Goal: Information Seeking & Learning: Learn about a topic

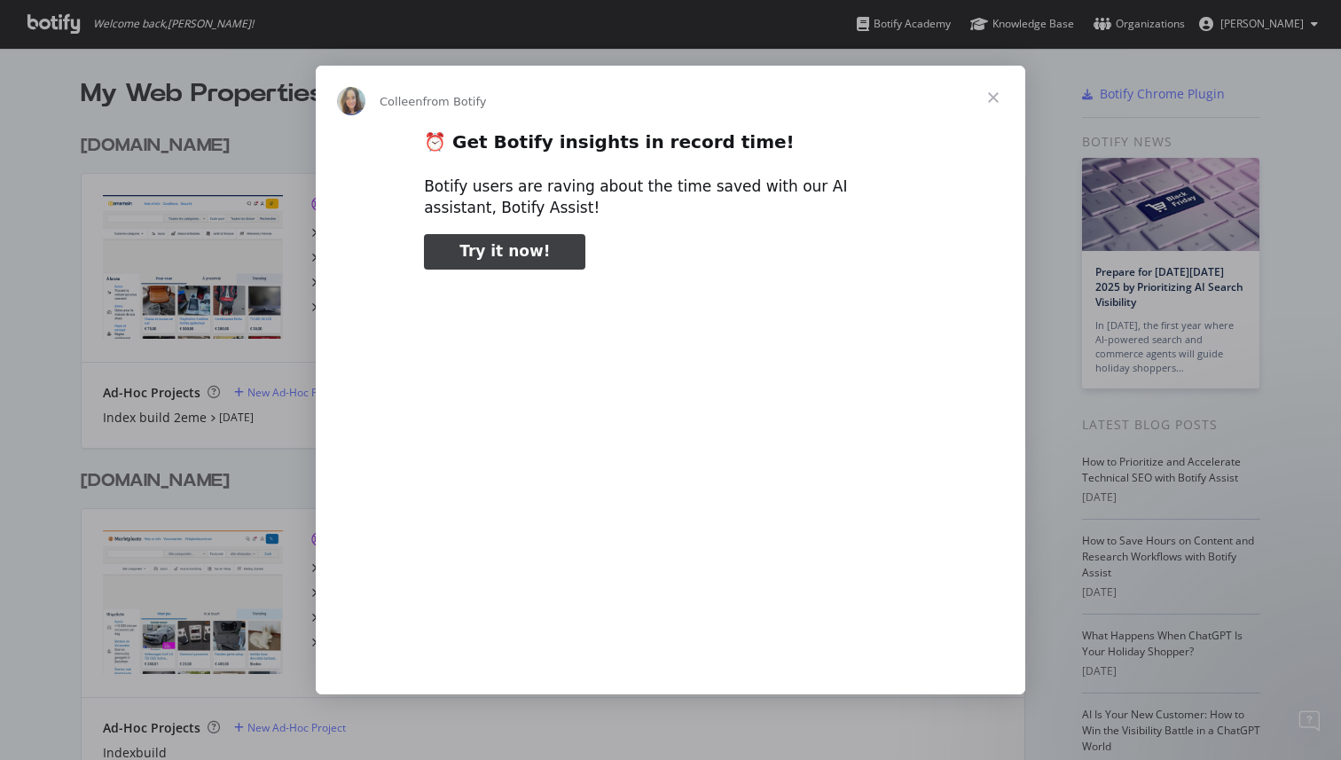
type input "397091"
click at [996, 87] on span "Close" at bounding box center [993, 98] width 64 height 64
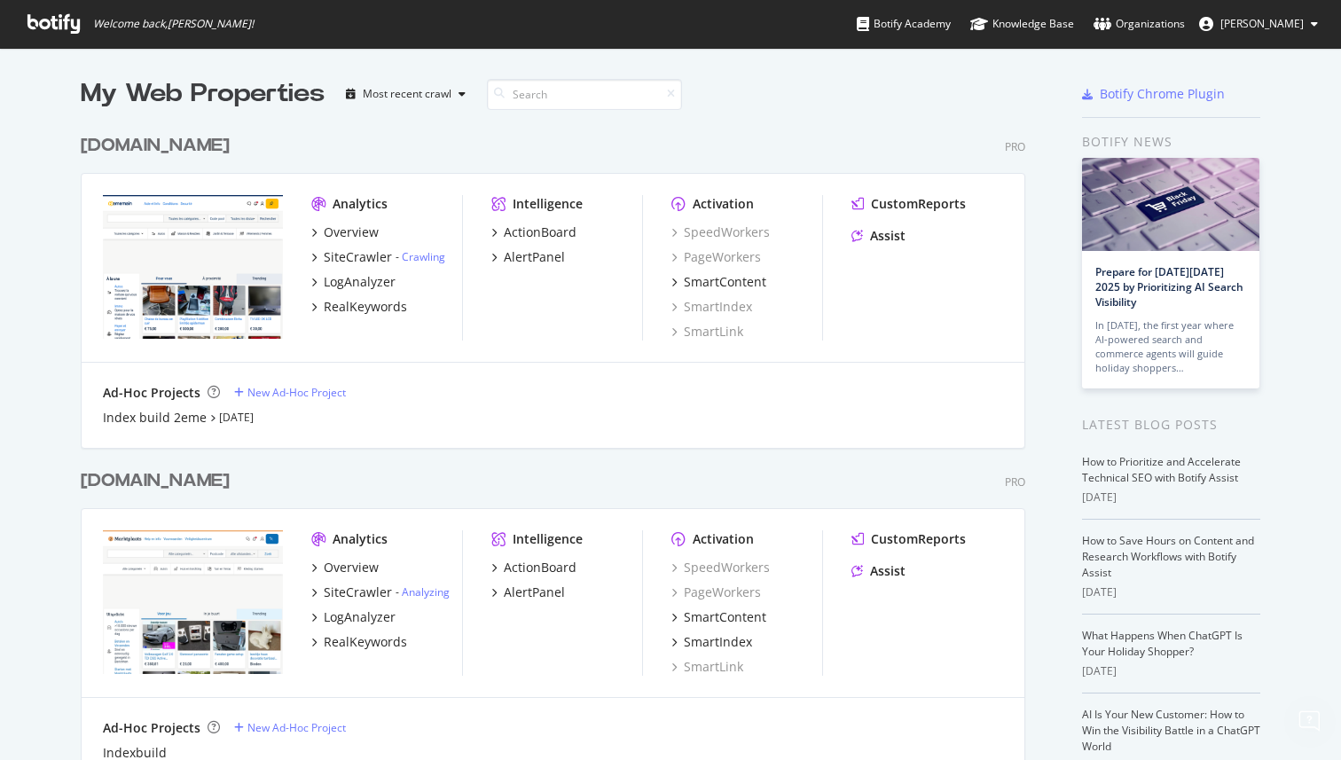
click at [974, 85] on div at bounding box center [979, 93] width 119 height 35
click at [974, 93] on div at bounding box center [979, 93] width 119 height 35
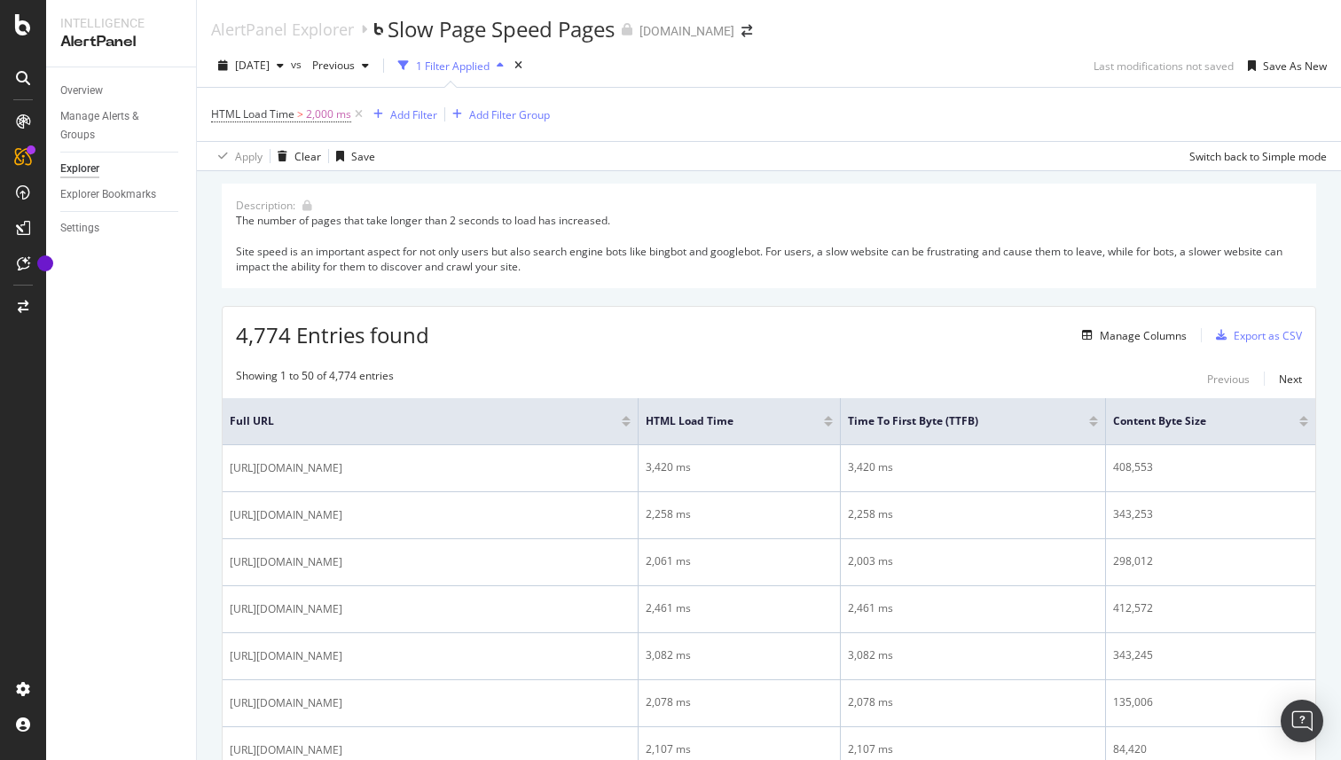
drag, startPoint x: 231, startPoint y: 229, endPoint x: 427, endPoint y: 223, distance: 196.9
click at [427, 223] on div "Description: The number of pages that take longer than 2 seconds to load has in…" at bounding box center [769, 236] width 1094 height 105
drag, startPoint x: 339, startPoint y: 224, endPoint x: 467, endPoint y: 215, distance: 128.9
click at [467, 215] on div "The number of pages that take longer than 2 seconds to load has increased. Site…" at bounding box center [769, 243] width 1066 height 61
drag, startPoint x: 467, startPoint y: 215, endPoint x: 639, endPoint y: 220, distance: 172.1
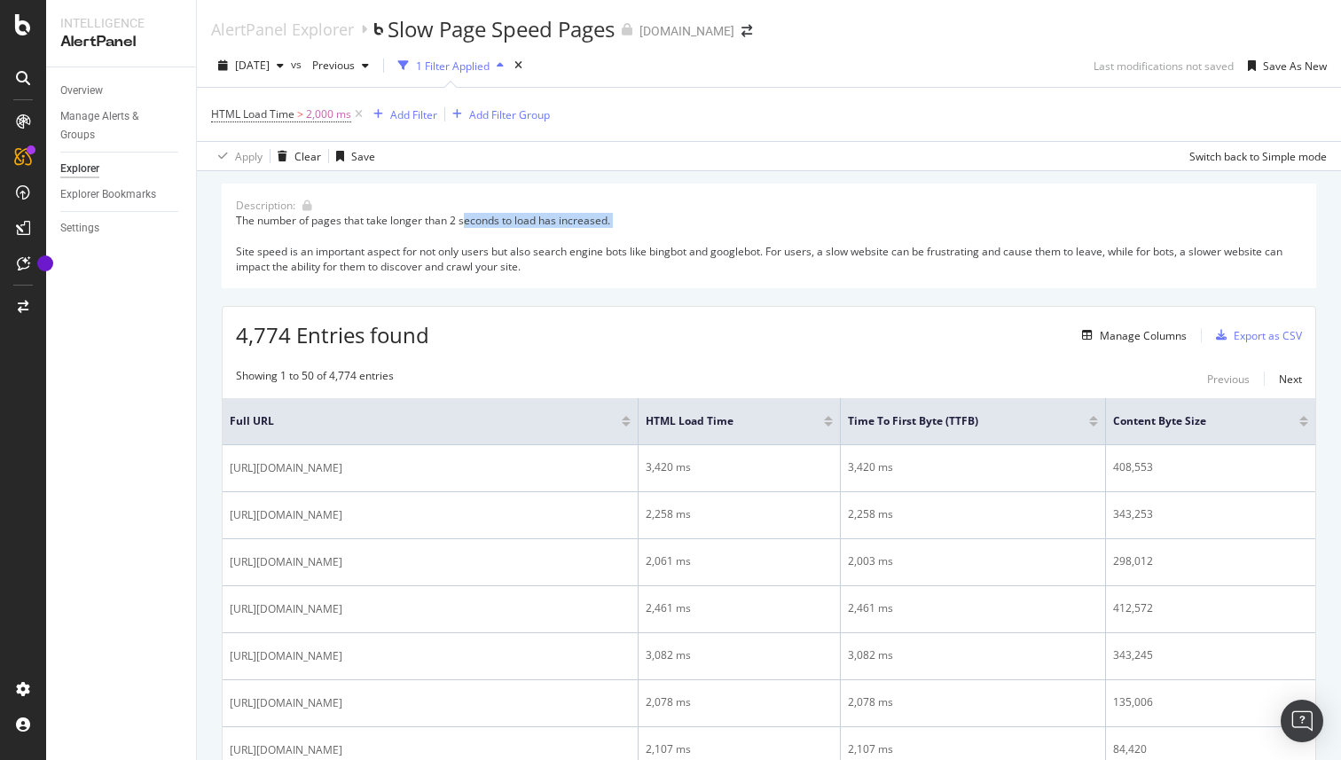
click at [639, 220] on div "The number of pages that take longer than 2 seconds to load has increased. Site…" at bounding box center [769, 243] width 1066 height 61
drag, startPoint x: 249, startPoint y: 249, endPoint x: 531, endPoint y: 248, distance: 282.0
click at [531, 248] on div "Description: The number of pages that take longer than 2 seconds to load has in…" at bounding box center [769, 236] width 1094 height 105
click at [512, 280] on div "Description: The number of pages that take longer than 2 seconds to load has in…" at bounding box center [769, 236] width 1094 height 105
drag, startPoint x: 414, startPoint y: 249, endPoint x: 791, endPoint y: 252, distance: 376.8
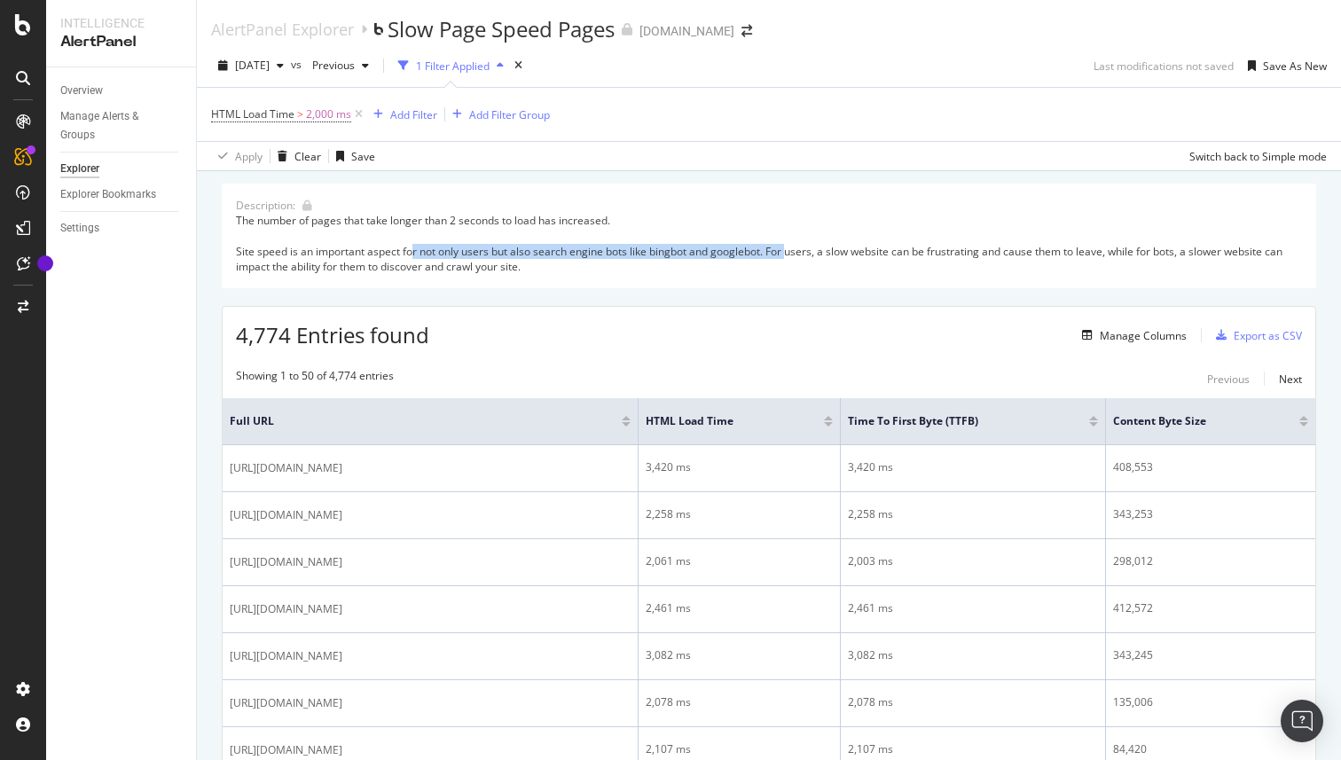
click at [791, 252] on div "The number of pages that take longer than 2 seconds to load has increased. Site…" at bounding box center [769, 243] width 1066 height 61
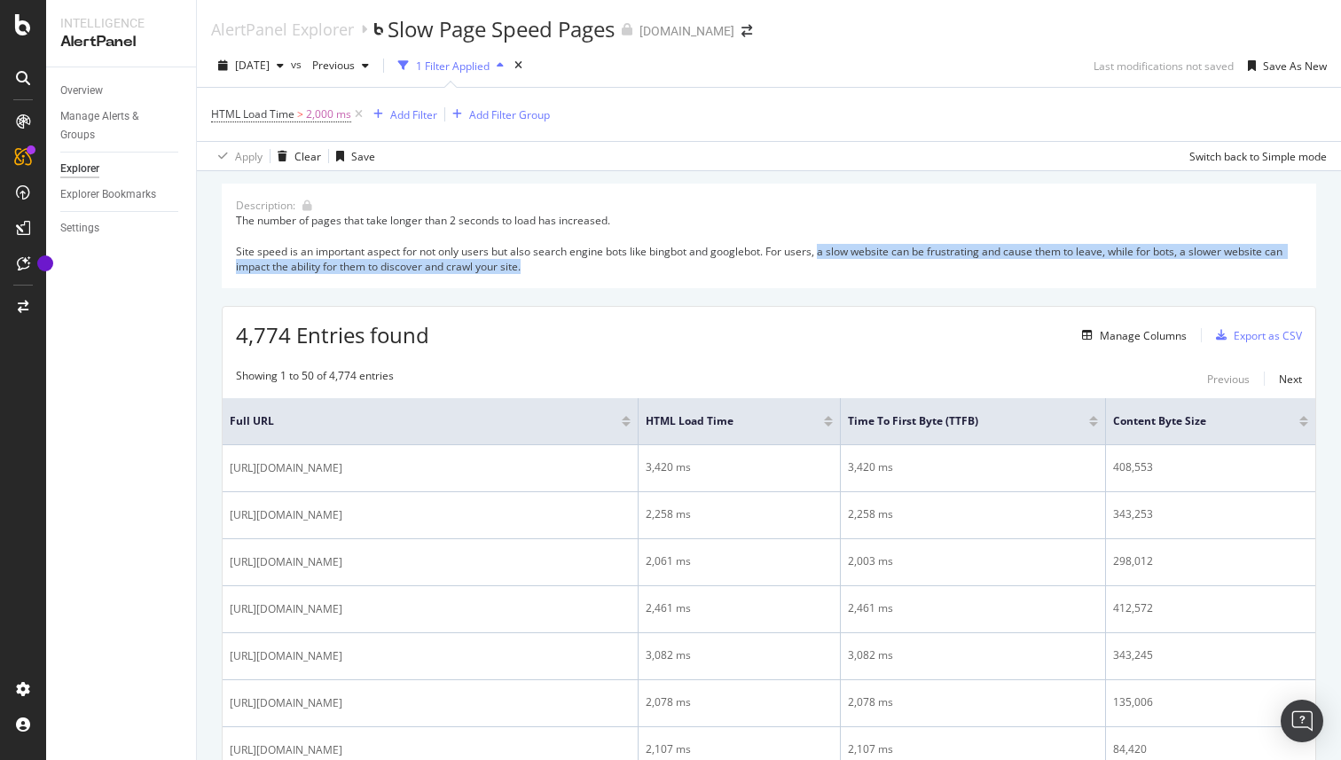
drag, startPoint x: 864, startPoint y: 254, endPoint x: 523, endPoint y: 269, distance: 340.8
click at [523, 269] on div "The number of pages that take longer than 2 seconds to load has increased. Site…" at bounding box center [769, 243] width 1066 height 61
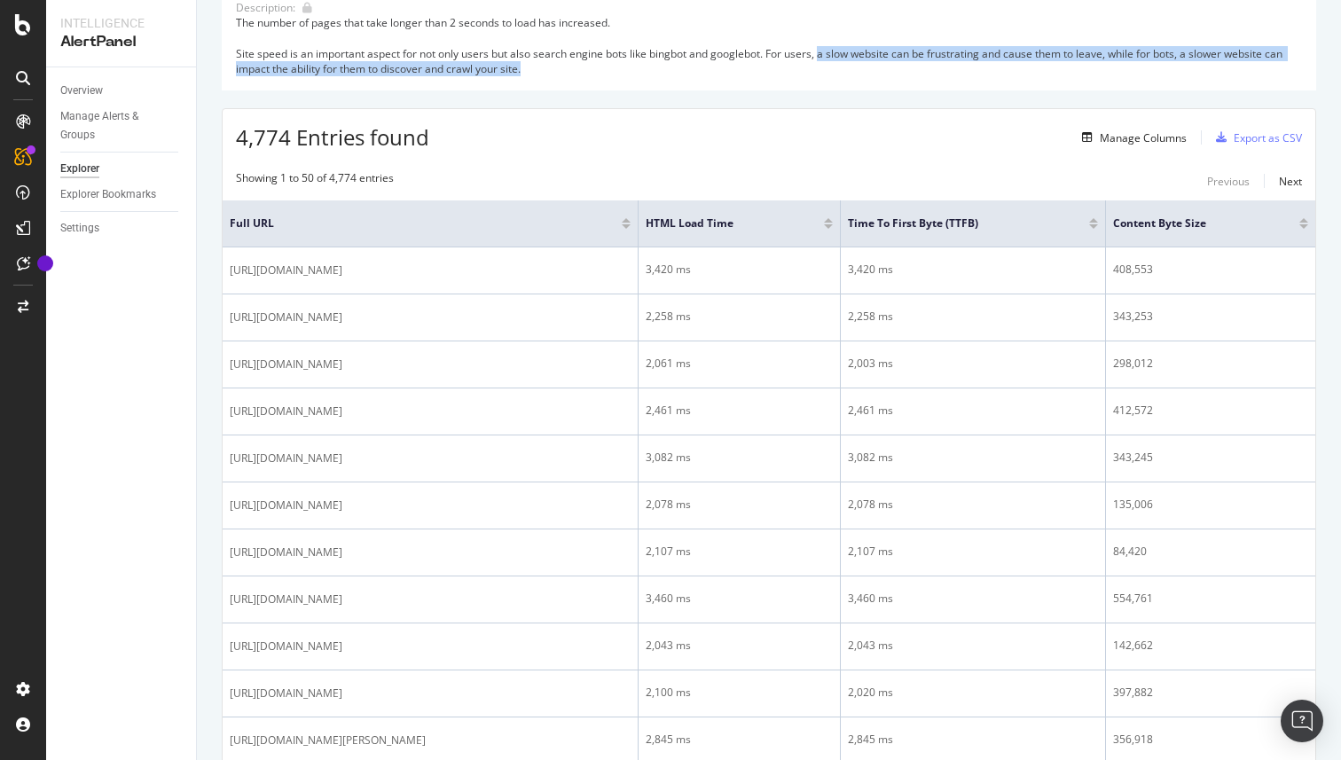
scroll to position [199, 0]
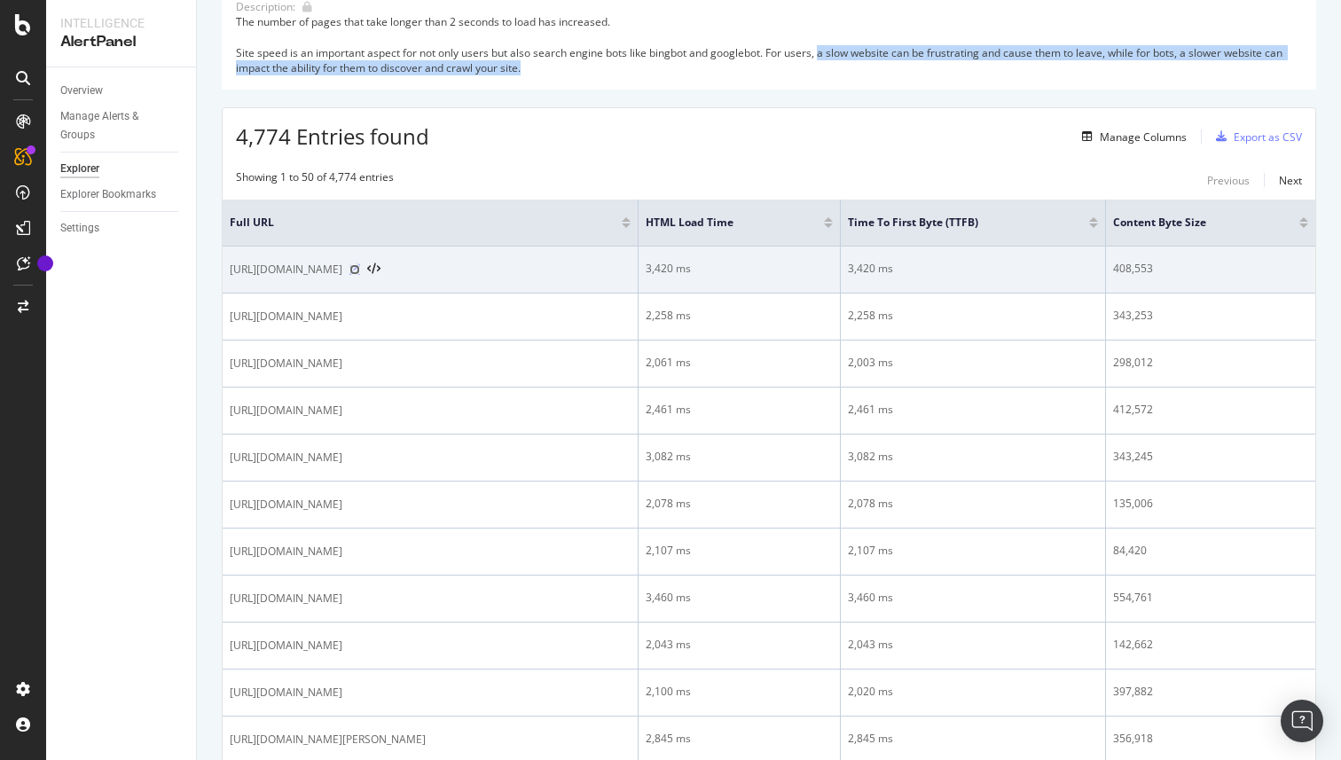
click at [360, 272] on icon at bounding box center [354, 269] width 11 height 11
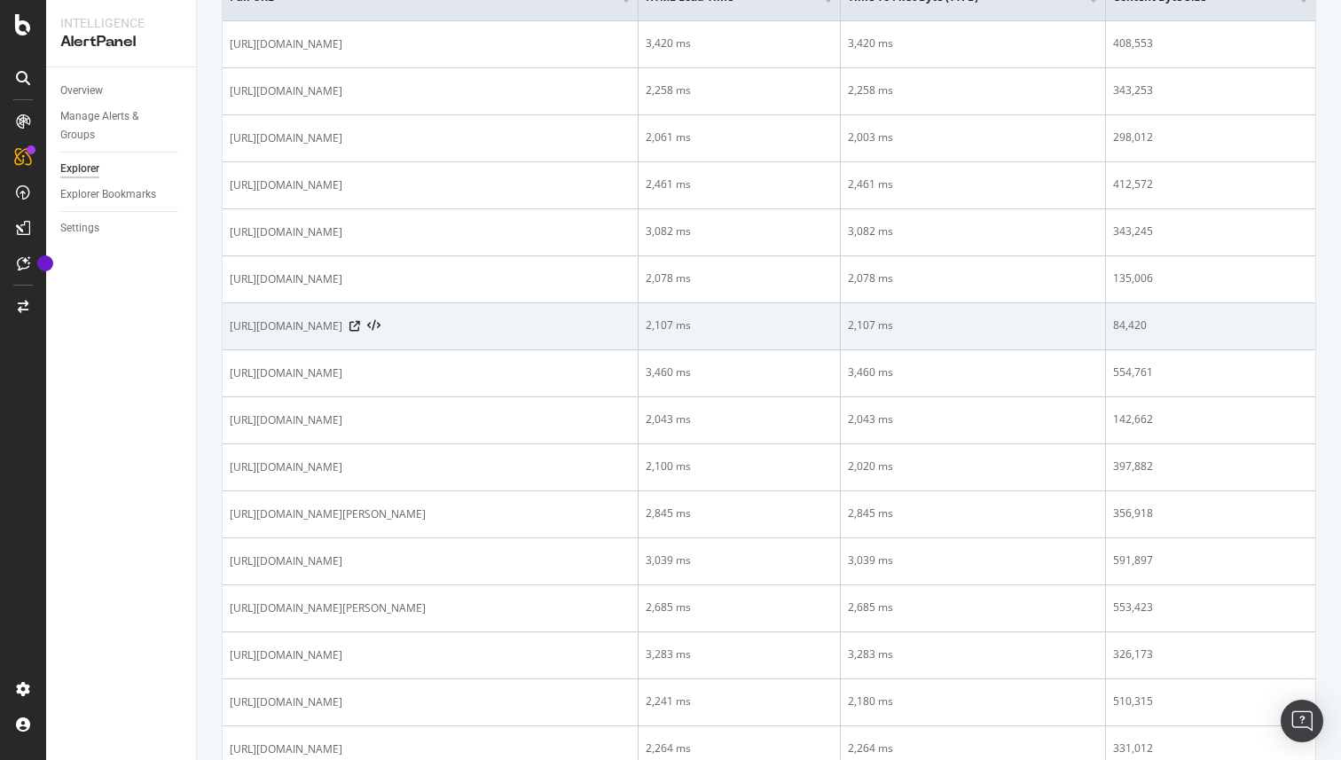
scroll to position [0, 0]
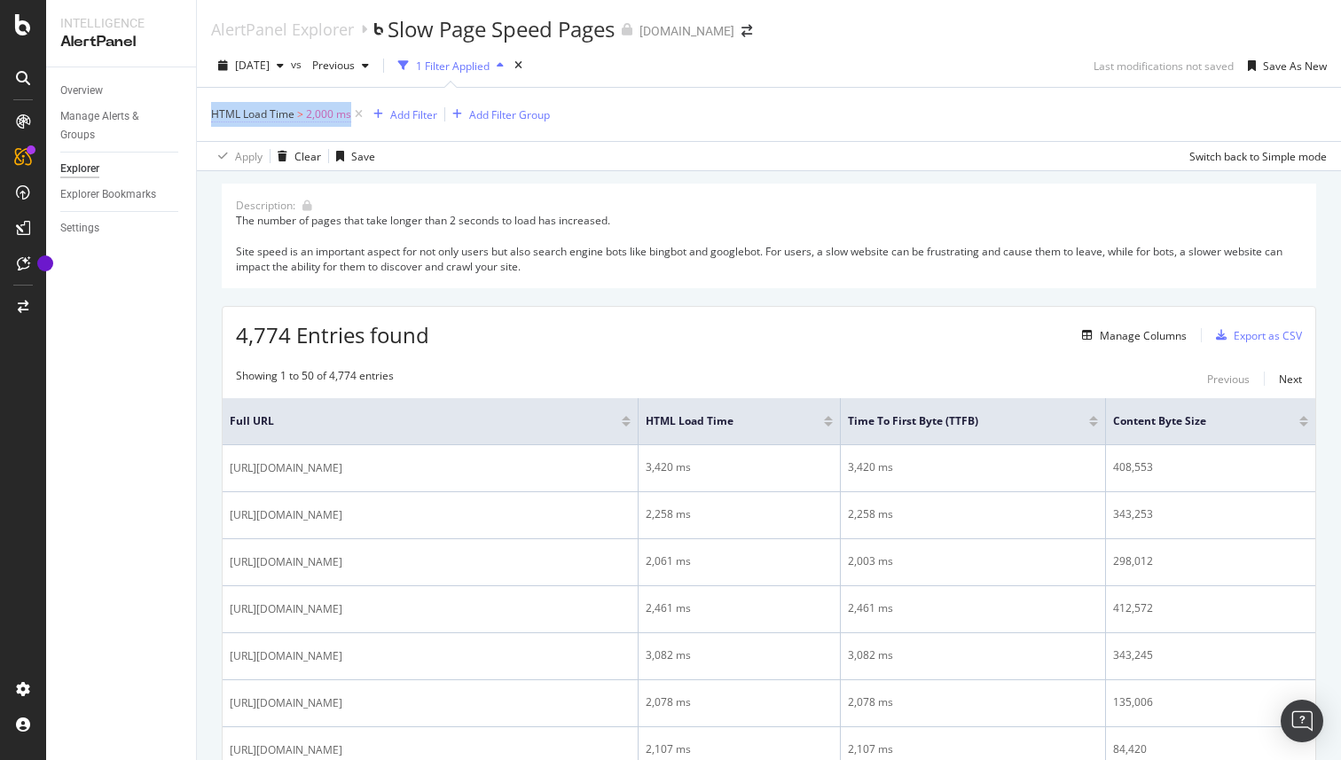
drag, startPoint x: 199, startPoint y: 120, endPoint x: 349, endPoint y: 113, distance: 150.9
click at [349, 113] on div "HTML Load Time > 2,000 ms Add Filter Add Filter Group Apply Clear Save Switch b…" at bounding box center [769, 128] width 1144 height 83
copy span "HTML Load Time > 2,000 ms"
click at [1233, 163] on div "Switch back to Simple mode" at bounding box center [1257, 156] width 137 height 15
click at [1252, 160] on div "Switch to Advanced Mode" at bounding box center [1263, 156] width 127 height 15
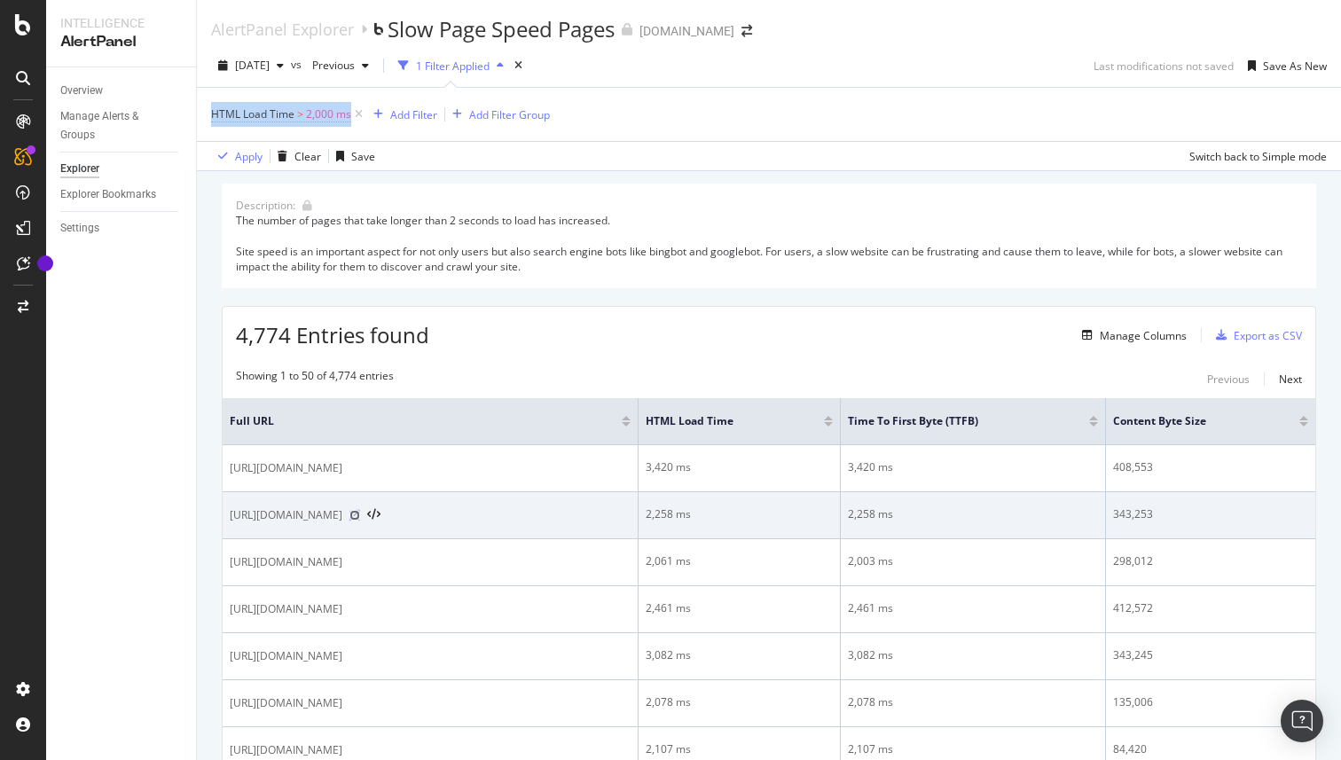
click at [360, 519] on icon at bounding box center [354, 515] width 11 height 11
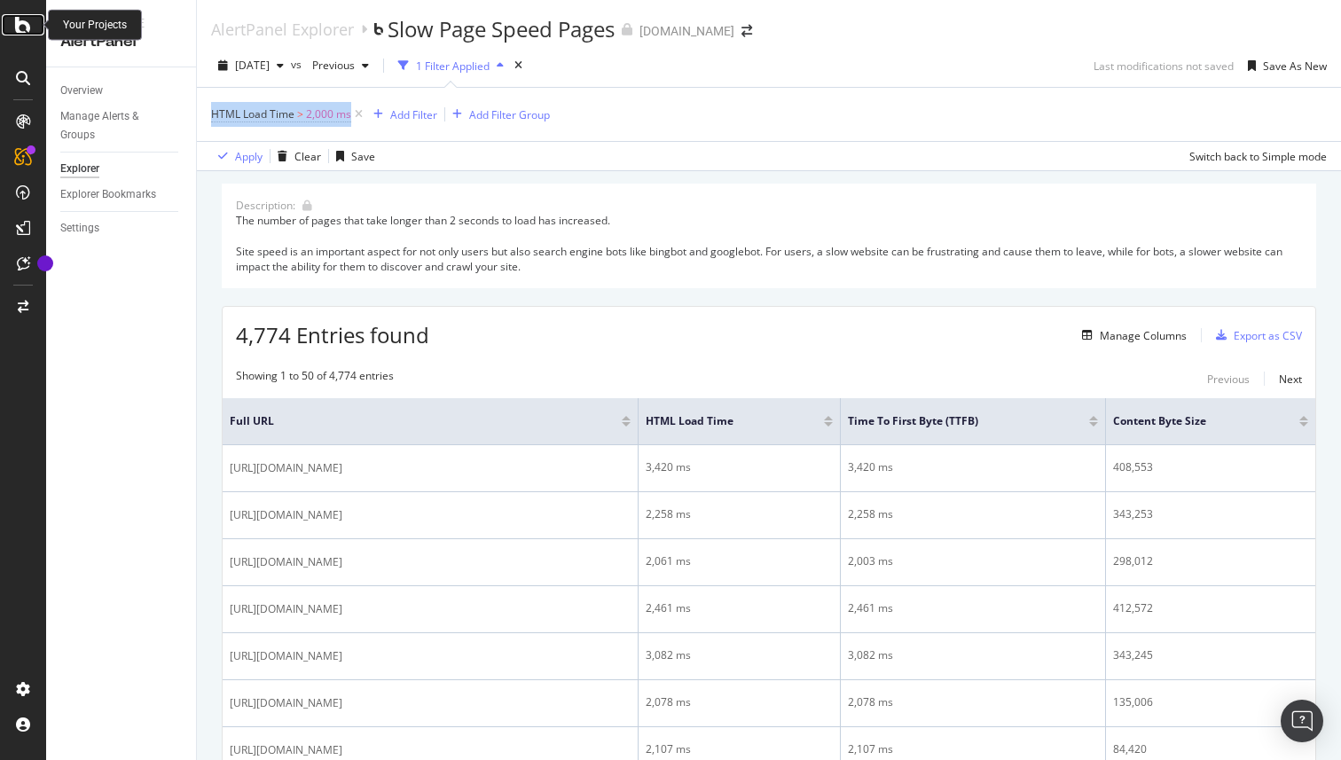
click at [26, 35] on icon at bounding box center [23, 24] width 16 height 21
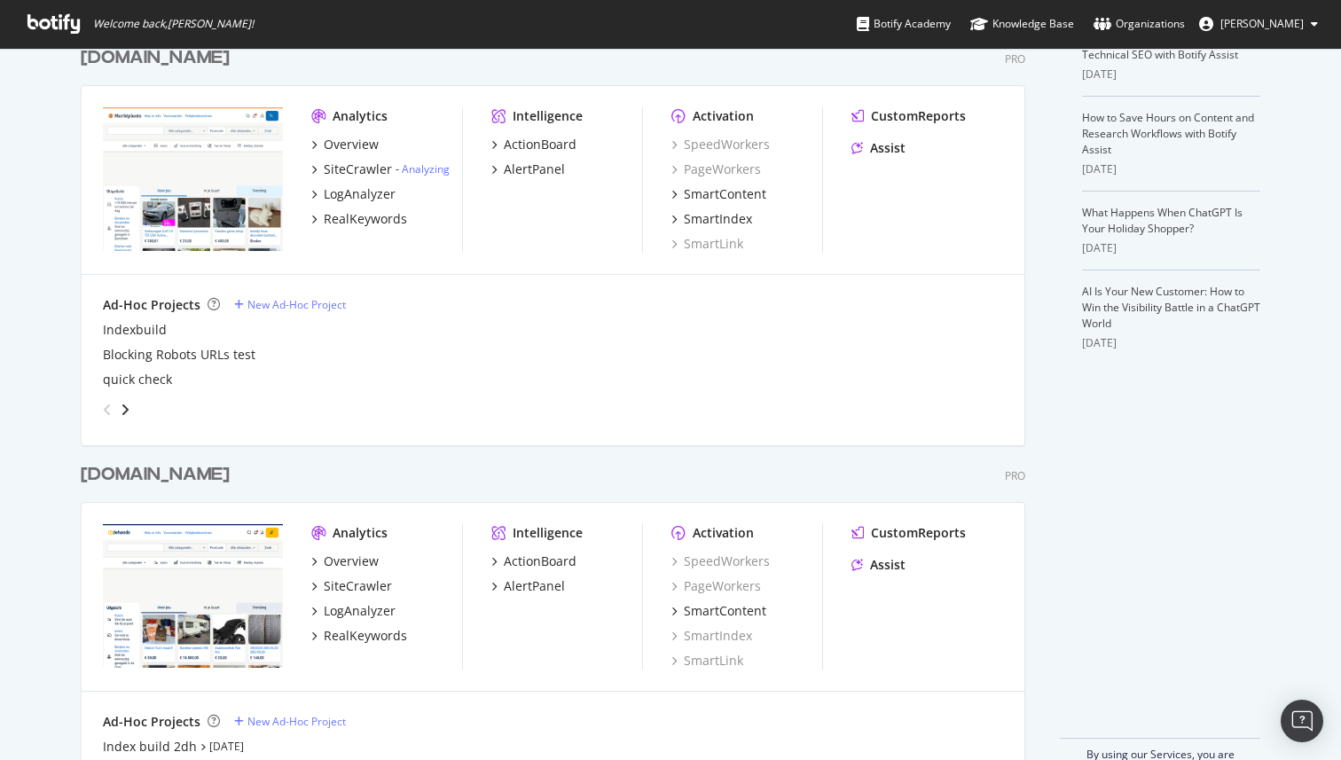
scroll to position [409, 0]
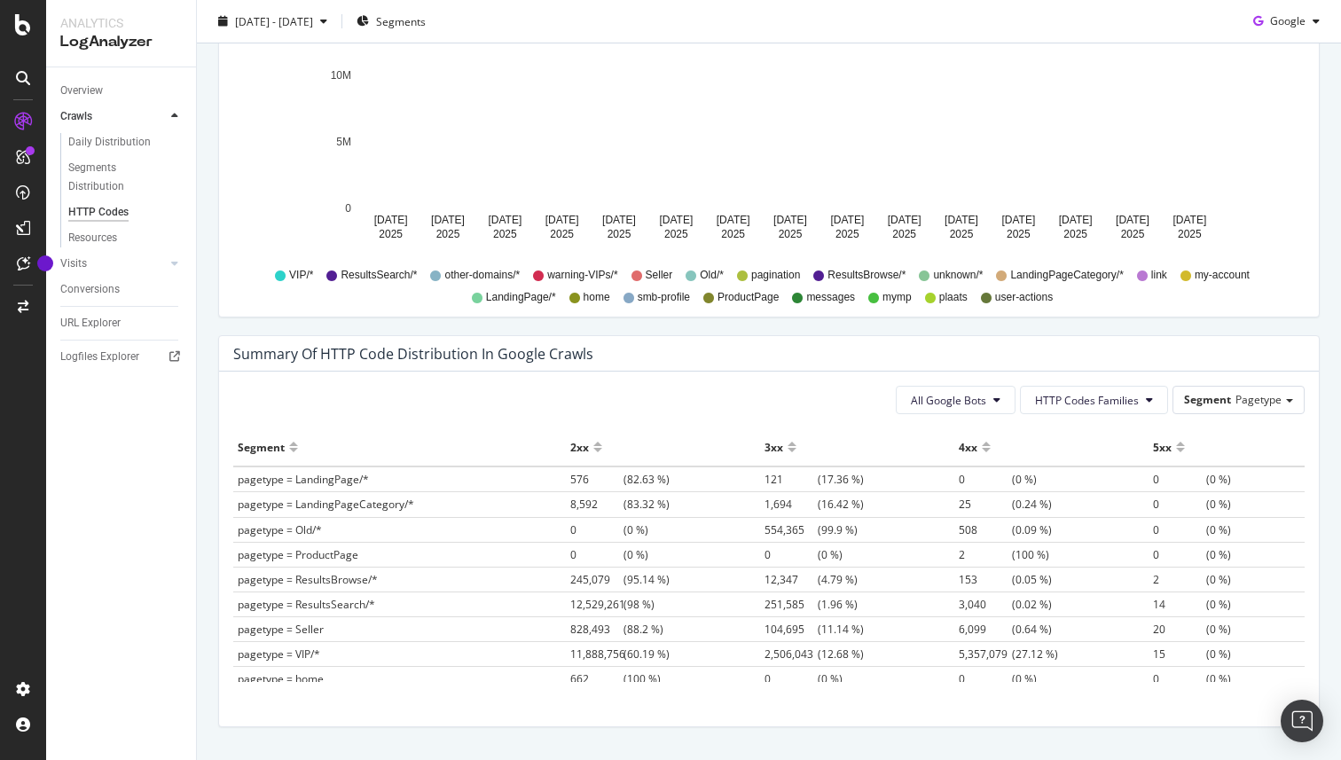
scroll to position [1074, 0]
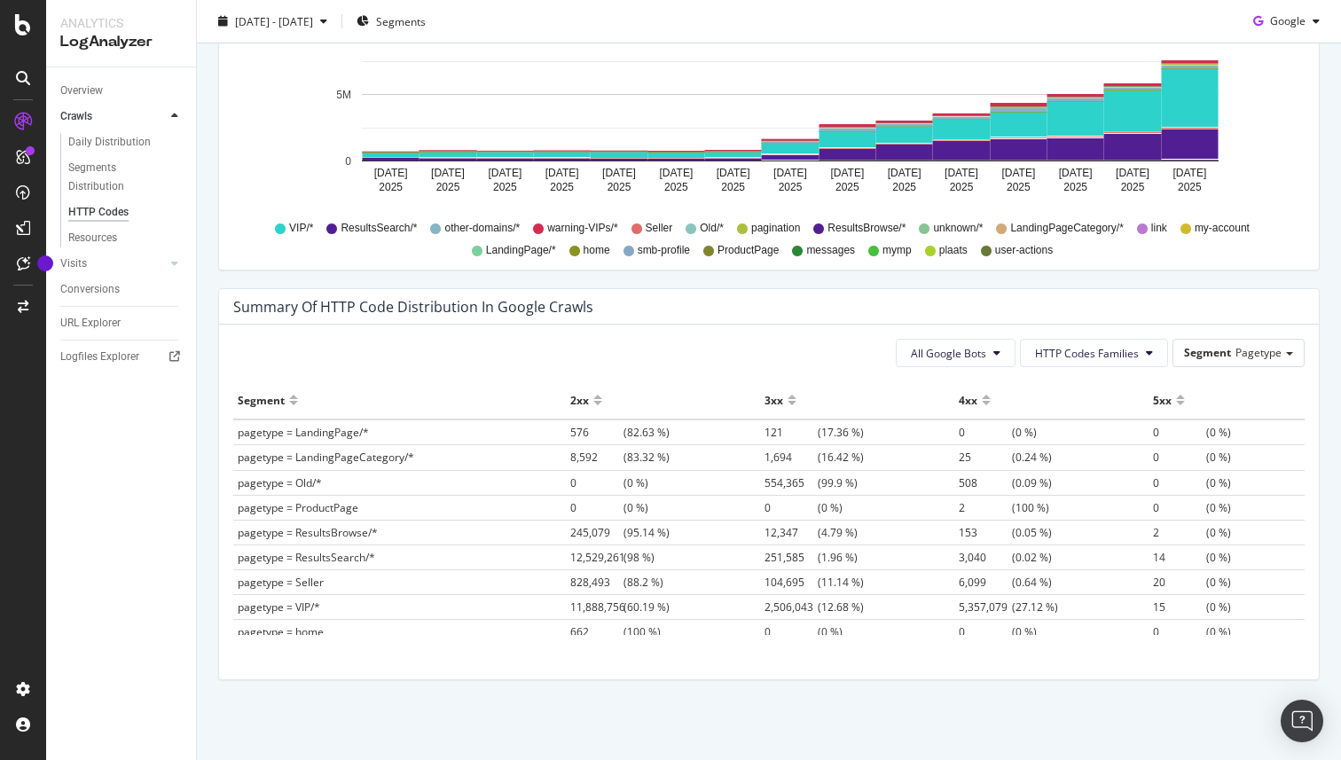
click at [359, 554] on span "pagetype = ResultsSearch/*" at bounding box center [306, 557] width 137 height 15
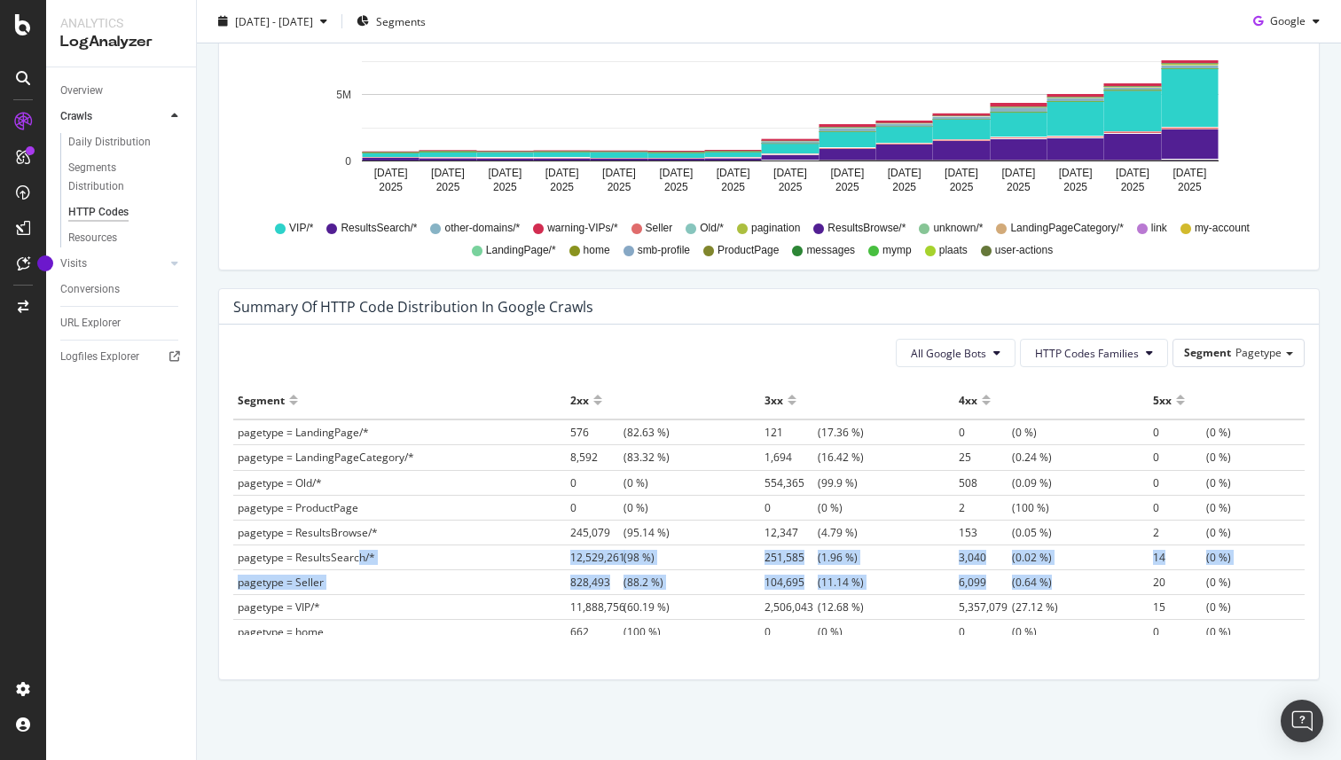
drag, startPoint x: 359, startPoint y: 554, endPoint x: 1257, endPoint y: 571, distance: 898.4
click at [1257, 571] on tbody "pagetype = LandingPage/* 576 (82.63 %) 121 (17.36 %) 0 (0 %) 0 (0 %) pagetype =…" at bounding box center [768, 668] width 1071 height 499
click at [1260, 558] on td "14 (0 %)" at bounding box center [1226, 556] width 156 height 25
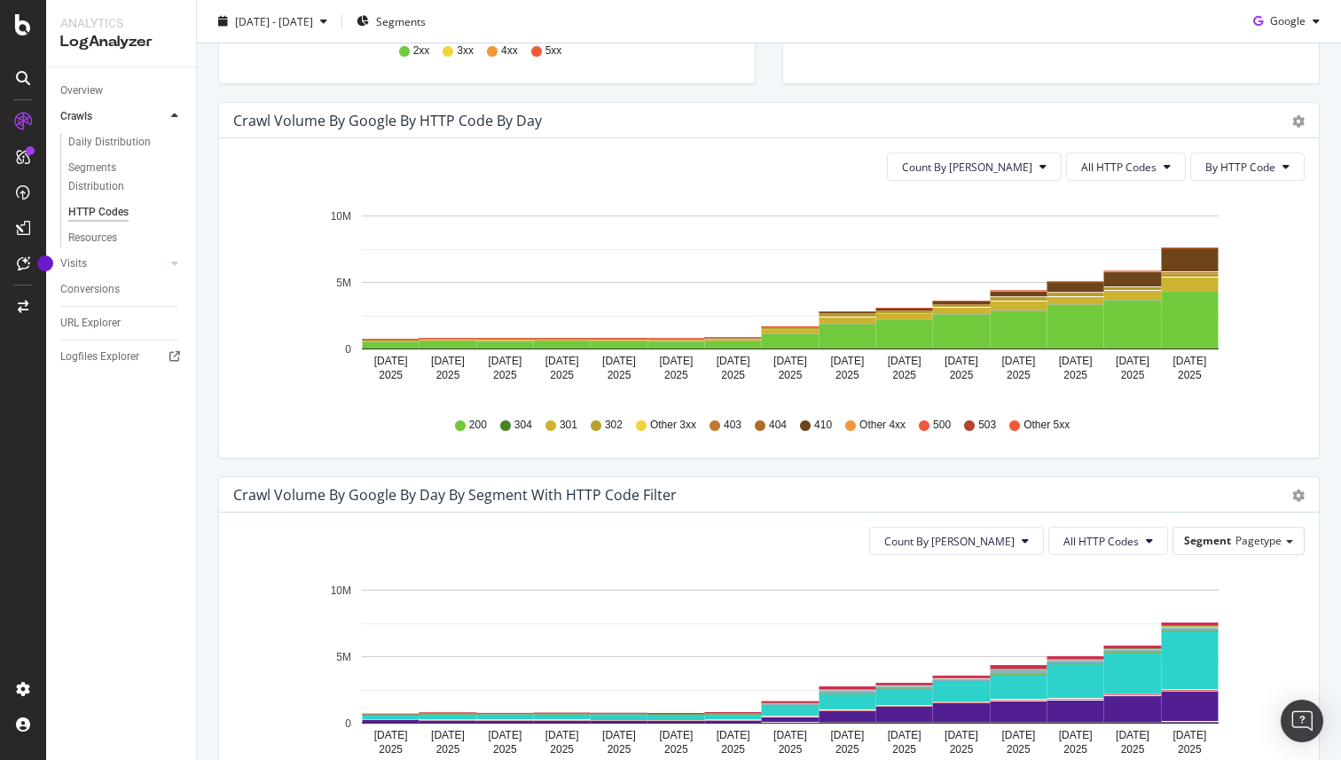
scroll to position [0, 0]
